Goal: Task Accomplishment & Management: Use online tool/utility

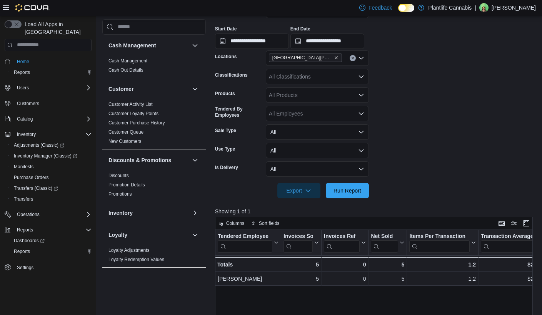
scroll to position [113, 0]
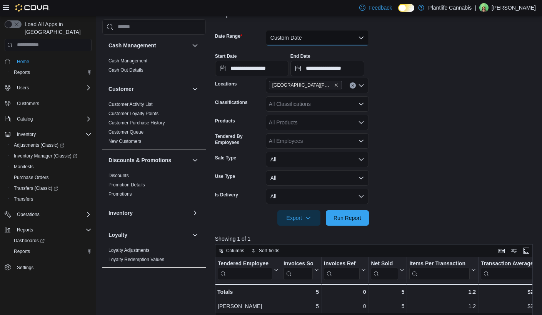
click at [315, 38] on button "Custom Date" at bounding box center [317, 37] width 103 height 15
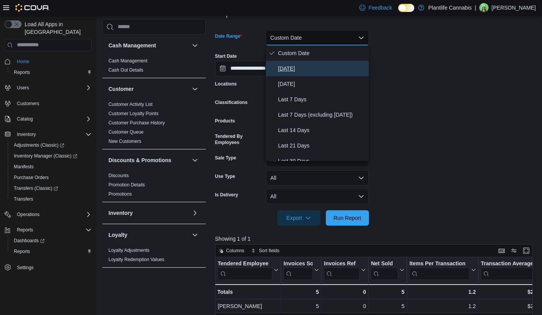
click at [305, 65] on span "[DATE]" at bounding box center [322, 68] width 88 height 9
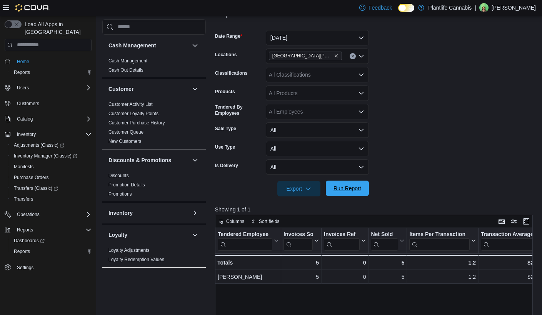
click at [358, 196] on span "Run Report" at bounding box center [348, 188] width 34 height 15
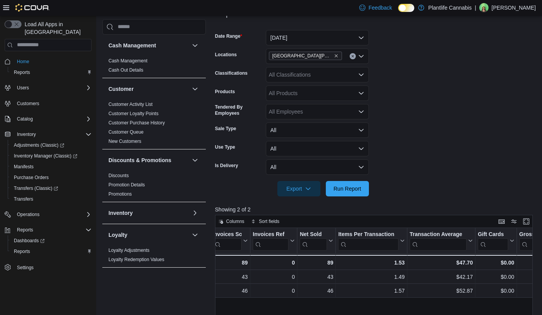
scroll to position [0, 73]
click at [362, 190] on span "Run Report" at bounding box center [348, 188] width 34 height 15
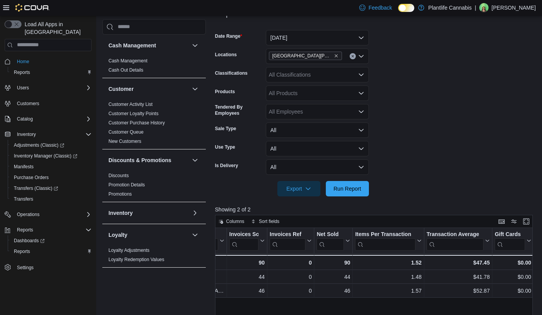
scroll to position [0, 0]
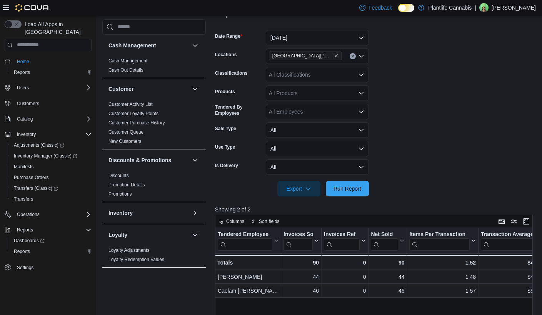
click at [305, 83] on form "Date Range [DATE] Locations [GEOGRAPHIC_DATA][PERSON_NAME] Ridge Classification…" at bounding box center [375, 109] width 321 height 176
click at [309, 76] on div "All Classifications" at bounding box center [317, 74] width 103 height 15
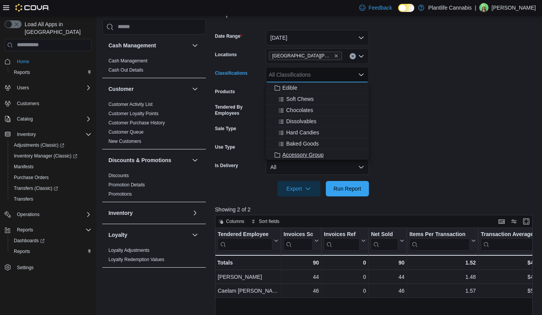
click at [305, 151] on span "Accessory Group" at bounding box center [303, 155] width 41 height 8
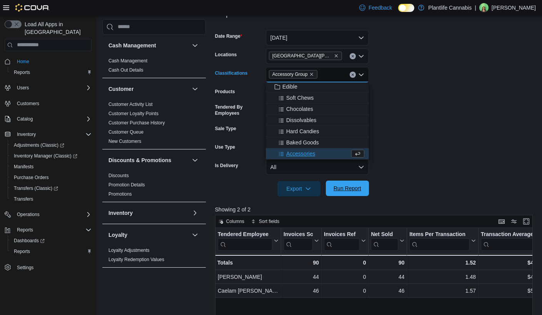
click at [344, 183] on span "Run Report" at bounding box center [348, 188] width 34 height 15
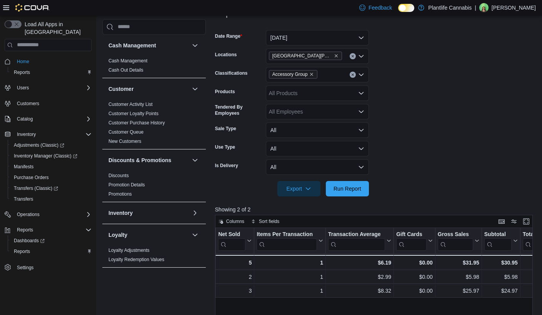
scroll to position [0, 153]
click at [314, 72] on icon "Remove Accessory Group from selection in this group" at bounding box center [312, 74] width 5 height 5
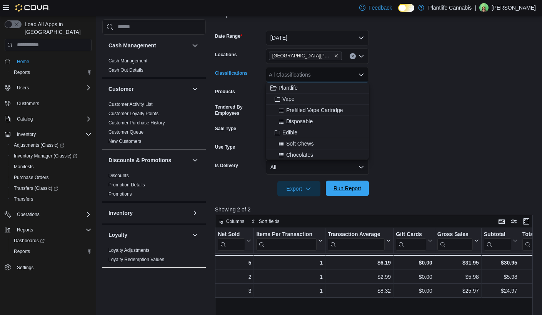
click at [346, 189] on span "Run Report" at bounding box center [348, 188] width 28 height 8
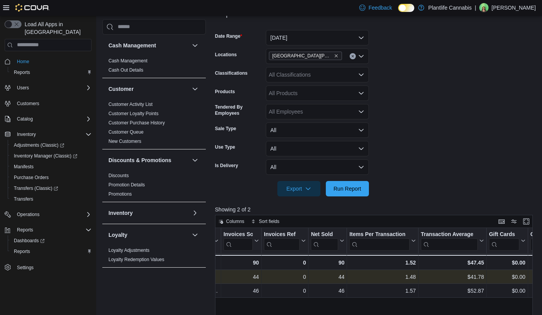
scroll to position [0, 61]
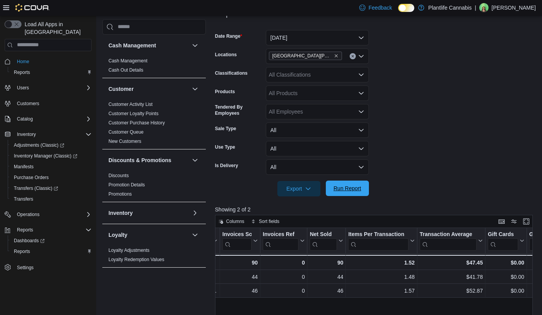
click at [348, 189] on span "Run Report" at bounding box center [348, 188] width 28 height 8
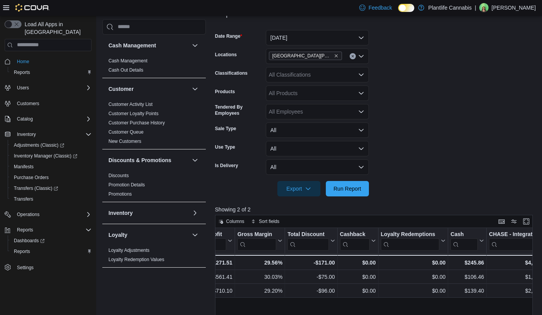
scroll to position [0, 619]
click at [359, 196] on span "Run Report" at bounding box center [348, 188] width 34 height 15
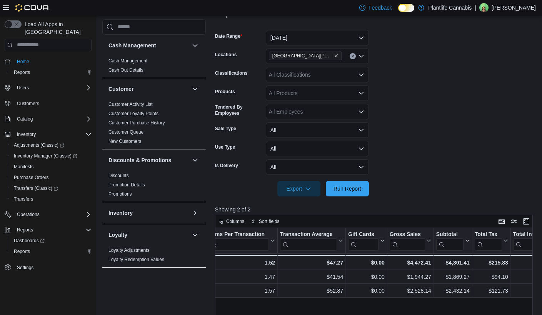
scroll to position [0, 202]
click at [304, 76] on div "All Classifications" at bounding box center [317, 74] width 103 height 15
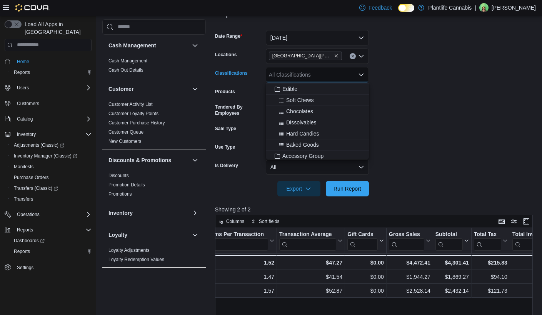
scroll to position [46, 0]
click at [305, 150] on span "Accessory Group" at bounding box center [303, 153] width 41 height 8
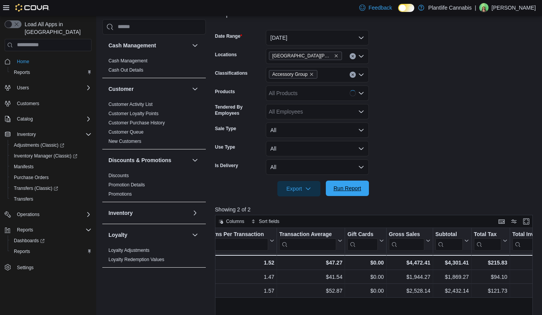
drag, startPoint x: 347, startPoint y: 178, endPoint x: 350, endPoint y: 186, distance: 7.8
click at [347, 179] on div at bounding box center [375, 178] width 321 height 6
click at [350, 187] on span "Run Report" at bounding box center [348, 188] width 28 height 8
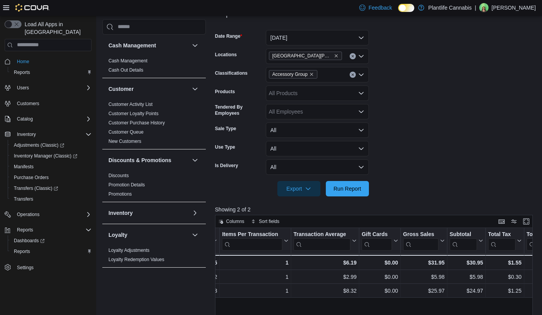
scroll to position [0, 194]
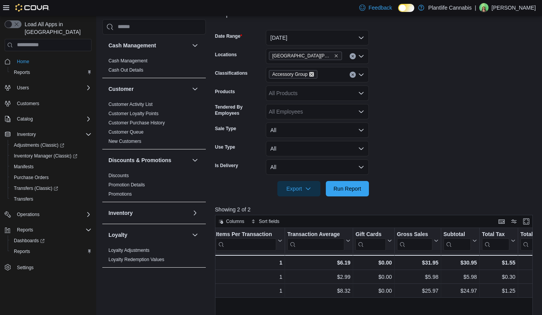
click at [314, 75] on icon "Remove Accessory Group from selection in this group" at bounding box center [312, 74] width 5 height 5
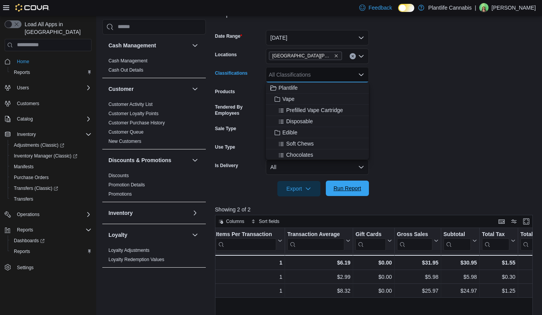
click at [361, 189] on span "Run Report" at bounding box center [348, 188] width 34 height 15
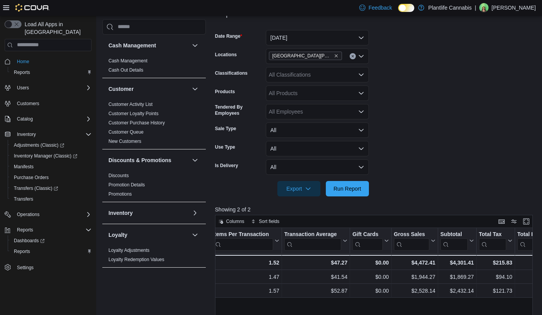
scroll to position [0, 197]
click at [292, 45] on form "Date Range [DATE] Locations [GEOGRAPHIC_DATA][PERSON_NAME] Ridge Classification…" at bounding box center [375, 109] width 321 height 176
click at [293, 41] on button "[DATE]" at bounding box center [317, 37] width 103 height 15
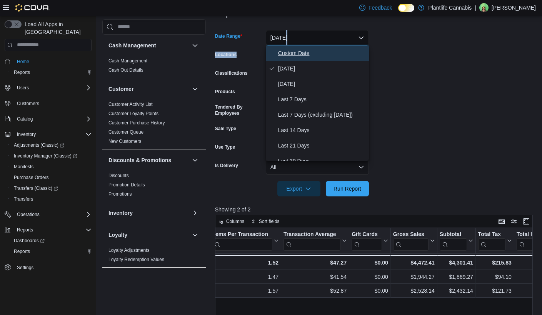
click at [288, 49] on span "Custom Date" at bounding box center [322, 53] width 88 height 9
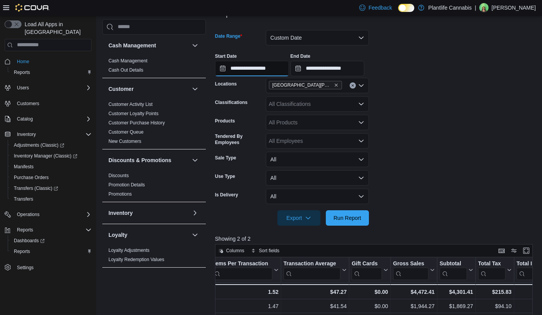
click at [279, 67] on input "**********" at bounding box center [252, 68] width 74 height 15
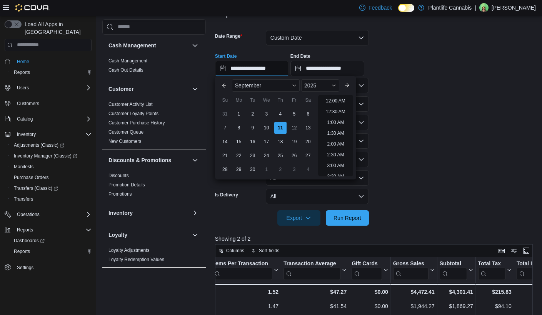
scroll to position [437, 0]
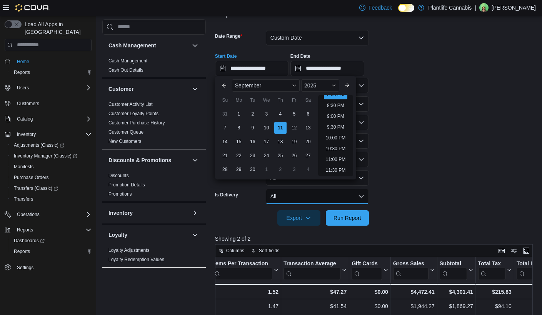
click at [350, 192] on button "All" at bounding box center [317, 196] width 103 height 15
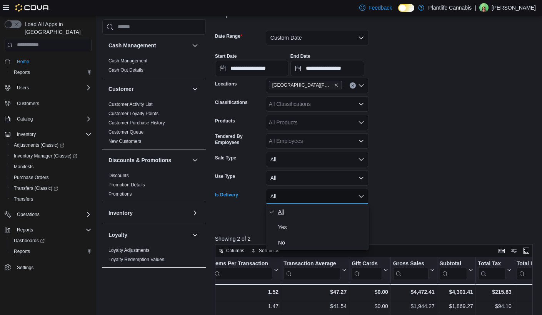
click at [351, 212] on span "All" at bounding box center [322, 211] width 88 height 9
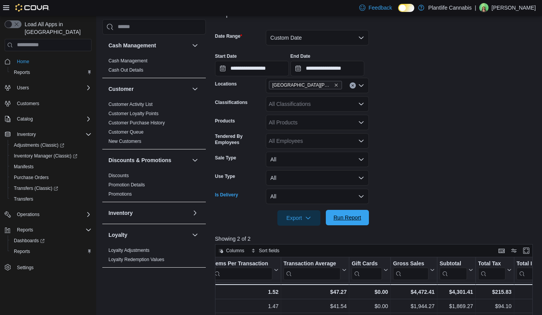
click at [352, 217] on span "Run Report" at bounding box center [348, 218] width 28 height 8
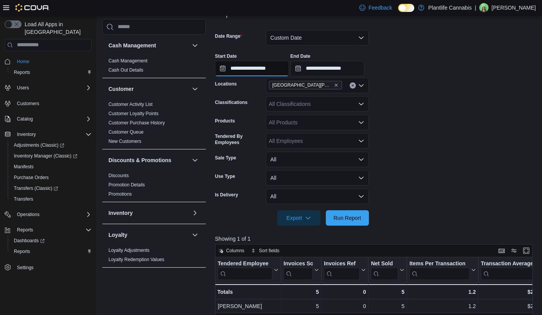
click at [286, 75] on input "**********" at bounding box center [252, 68] width 74 height 15
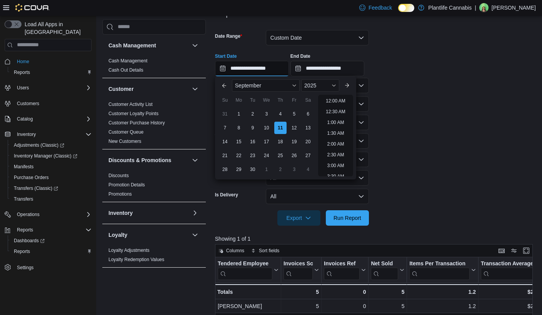
scroll to position [437, 0]
drag, startPoint x: 340, startPoint y: 119, endPoint x: 340, endPoint y: 114, distance: 4.3
click at [340, 119] on li "9:00 PM" at bounding box center [335, 116] width 23 height 9
type input "**********"
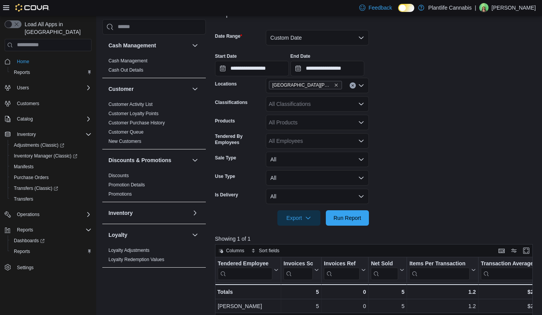
drag, startPoint x: 349, startPoint y: 54, endPoint x: 356, endPoint y: 69, distance: 16.7
click at [349, 54] on div "End Date" at bounding box center [328, 56] width 74 height 6
drag, startPoint x: 356, startPoint y: 69, endPoint x: 363, endPoint y: 74, distance: 7.8
click at [356, 69] on input "**********" at bounding box center [328, 68] width 74 height 15
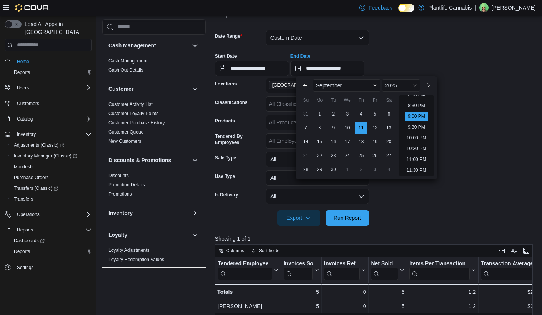
click at [420, 138] on li "10:00 PM" at bounding box center [417, 137] width 26 height 9
type input "**********"
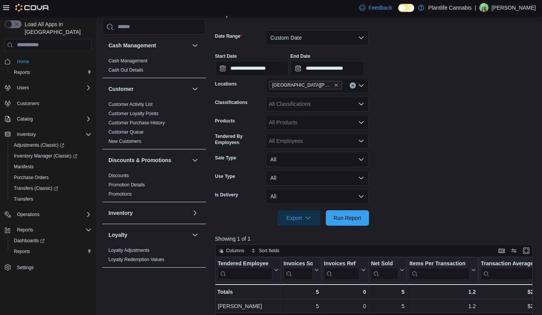
click at [345, 228] on div at bounding box center [375, 230] width 321 height 9
click at [346, 221] on span "Run Report" at bounding box center [348, 217] width 34 height 15
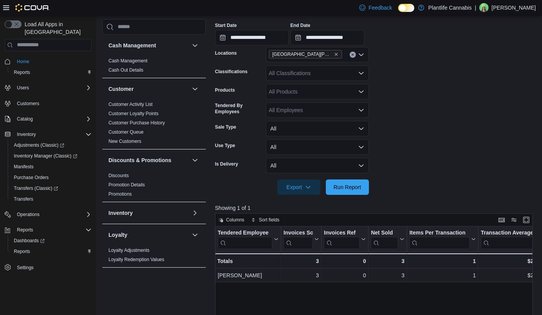
scroll to position [132, 0]
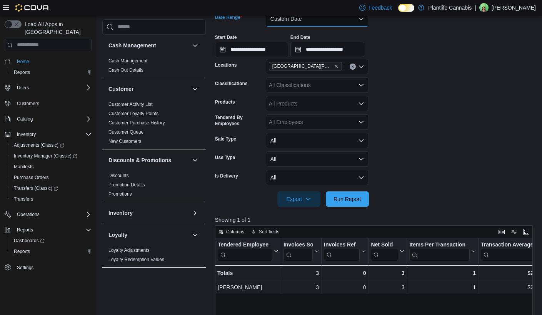
click at [301, 16] on button "Custom Date" at bounding box center [317, 18] width 103 height 15
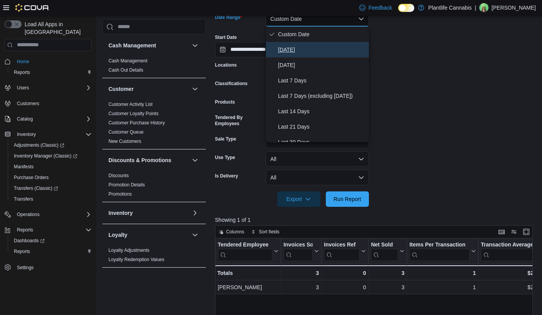
click at [287, 49] on span "[DATE]" at bounding box center [322, 49] width 88 height 9
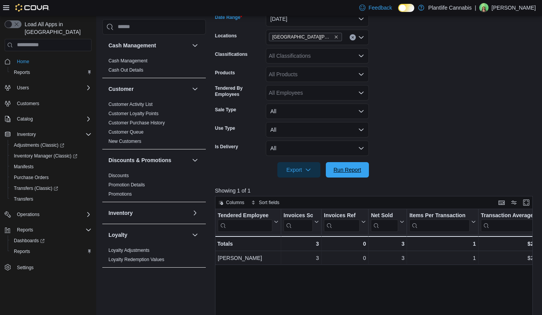
drag, startPoint x: 347, startPoint y: 166, endPoint x: 338, endPoint y: 146, distance: 22.4
click at [348, 165] on span "Run Report" at bounding box center [348, 169] width 34 height 15
